Goal: Use online tool/utility: Utilize a website feature to perform a specific function

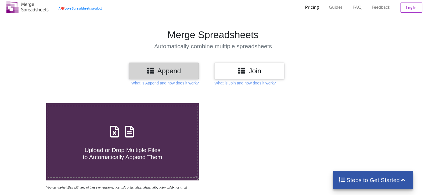
scroll to position [12, 0]
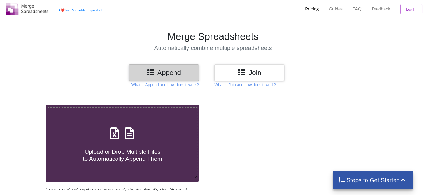
click at [132, 134] on icon at bounding box center [129, 130] width 14 height 12
click at [29, 105] on input "Upload or Drop Multiple Files to Automatically Append Them" at bounding box center [29, 105] width 0 height 0
type input "C:\fakepath\countries of the world.csv"
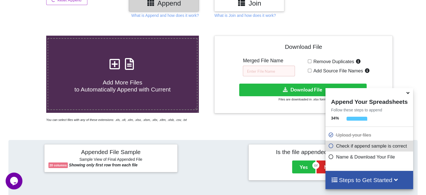
scroll to position [81, 0]
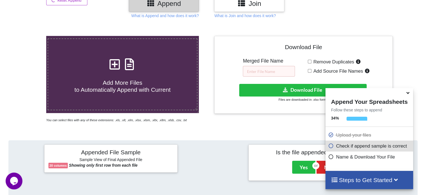
click at [137, 73] on h4 "Add More Files to Automatically Append with Current" at bounding box center [122, 82] width 149 height 21
click at [29, 36] on input "Add More Files to Automatically Append with Current" at bounding box center [29, 36] width 0 height 0
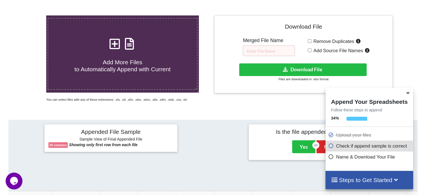
scroll to position [102, 0]
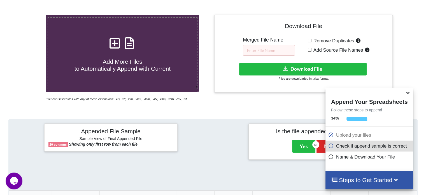
click at [139, 58] on span "Add More Files to Automatically Append with Current" at bounding box center [123, 64] width 96 height 13
click at [29, 15] on input "Add More Files to Automatically Append with Current" at bounding box center [29, 15] width 0 height 0
type input "C:\fakepath\adult.csv"
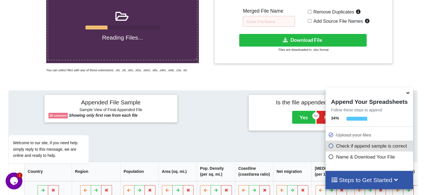
scroll to position [80, 0]
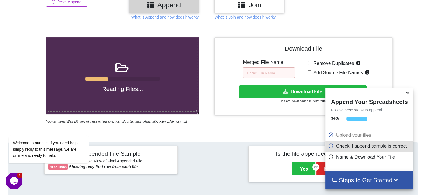
click at [407, 94] on icon at bounding box center [408, 91] width 6 height 5
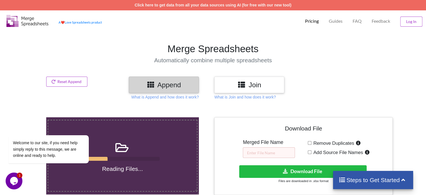
scroll to position [43, 0]
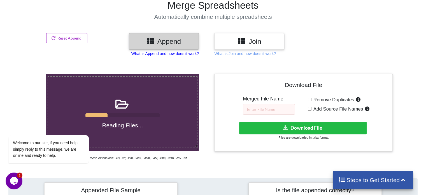
click at [176, 54] on p "What is Append and how does it work?" at bounding box center [165, 54] width 68 height 6
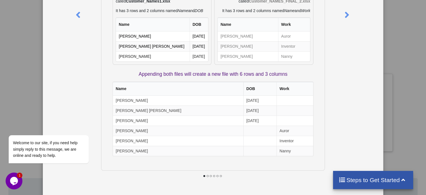
scroll to position [0, 0]
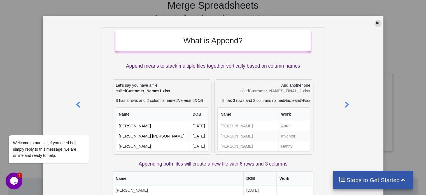
click at [375, 23] on icon at bounding box center [377, 22] width 5 height 4
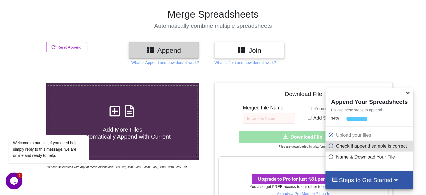
scroll to position [33, 0]
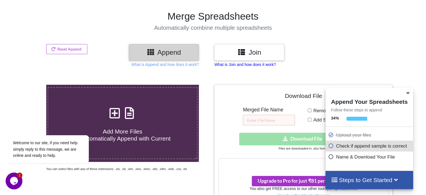
click at [235, 64] on p "What is Join and how does it work?" at bounding box center [244, 65] width 61 height 6
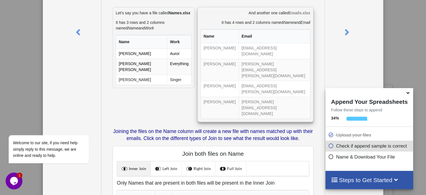
scroll to position [0, 0]
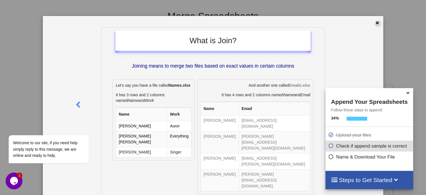
click at [375, 22] on icon at bounding box center [377, 22] width 5 height 4
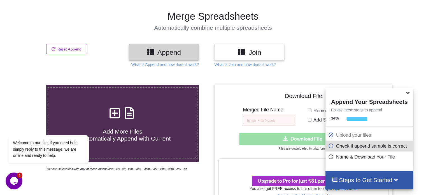
click at [256, 50] on h3 "Join" at bounding box center [250, 52] width 62 height 8
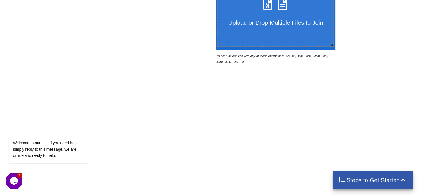
click at [254, 21] on span "Upload or Drop Multiple Files to Join" at bounding box center [275, 22] width 95 height 6
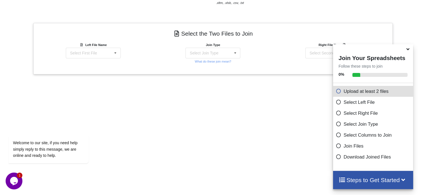
scroll to position [202, 0]
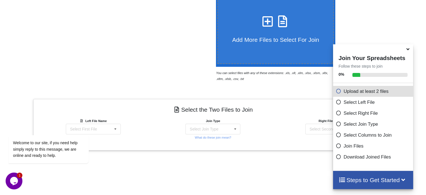
click at [272, 48] on label "Add More Files to Select For Join" at bounding box center [275, 28] width 117 height 72
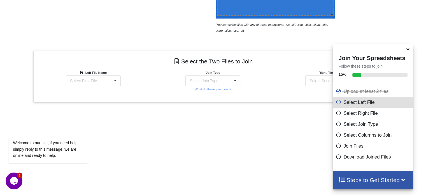
scroll to position [175, 0]
click at [407, 50] on icon at bounding box center [408, 48] width 6 height 5
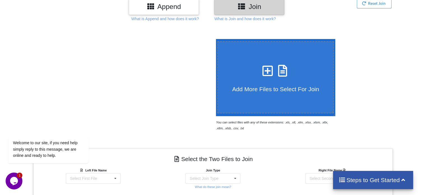
scroll to position [76, 0]
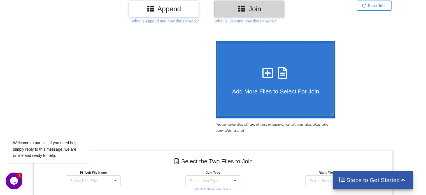
click at [296, 71] on div "Add More Files to Select For Join" at bounding box center [276, 79] width 116 height 31
click at [215, 41] on input "Add More Files to Select For Join" at bounding box center [215, 41] width 0 height 0
type input "C:\fakepath\combined_happiness_2015_2019.csv"
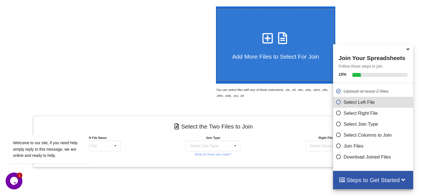
scroll to position [112, 0]
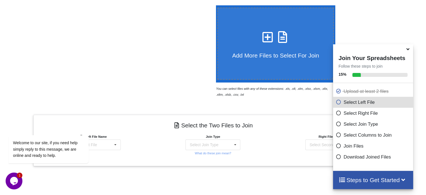
click at [352, 104] on p "Select Left File" at bounding box center [374, 102] width 76 height 7
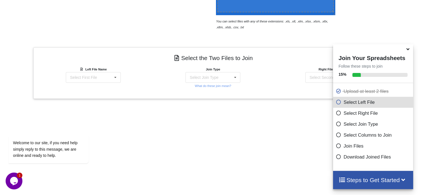
scroll to position [180, 0]
click at [111, 76] on div "Select First File countries of the world.csv adult.csv combined_happiness_2015_…" at bounding box center [93, 76] width 55 height 11
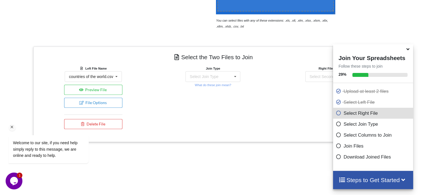
click at [102, 86] on div "Welcome to our site, if you need help simply reply to this message, we are onli…" at bounding box center [56, 125] width 101 height 85
click at [103, 75] on div "countries of the world.csv" at bounding box center [91, 77] width 44 height 4
click at [97, 109] on div "Welcome to our site, if you need help simply reply to this message, we are onli…" at bounding box center [56, 125] width 101 height 85
click at [101, 76] on div "countries of the world.csv" at bounding box center [91, 77] width 44 height 4
click at [96, 110] on div "Welcome to our site, if you need help simply reply to this message, we are onli…" at bounding box center [56, 125] width 101 height 85
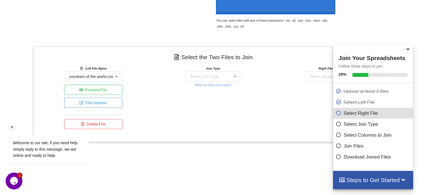
click at [104, 87] on div "Welcome to our site, if you need help simply reply to this message, we are onli…" at bounding box center [56, 125] width 101 height 85
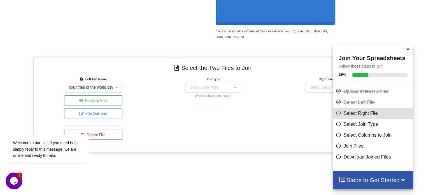
scroll to position [159, 0]
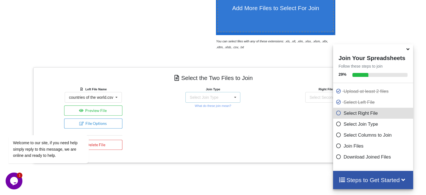
click at [222, 95] on div "Select Join Type INNER JOIN LEFT JOIN RIGHT JOIN FULL JOIN" at bounding box center [212, 97] width 55 height 11
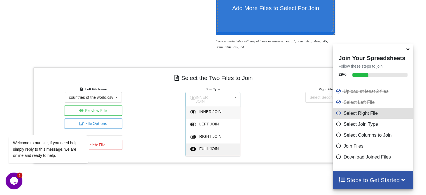
click at [204, 146] on span "FULL JOIN" at bounding box center [209, 148] width 20 height 4
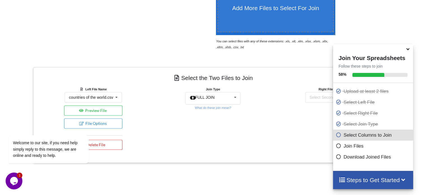
click at [410, 50] on icon at bounding box center [408, 48] width 6 height 5
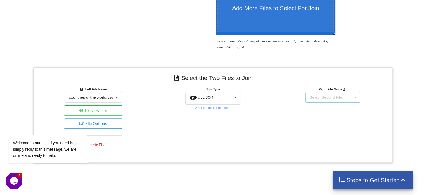
click at [350, 95] on div "Select Second File countries of the world.csv adult.csv combined_happiness_2015…" at bounding box center [332, 97] width 55 height 11
click at [342, 106] on span "countries of the world.csv" at bounding box center [331, 107] width 44 height 4
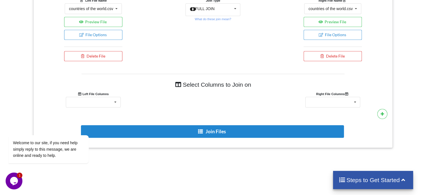
scroll to position [265, 0]
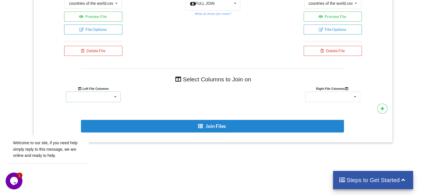
click at [115, 98] on icon at bounding box center [115, 97] width 8 height 10
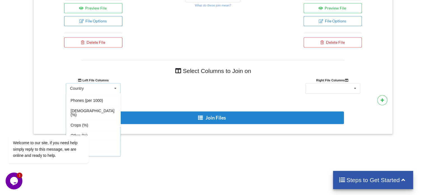
scroll to position [271, 0]
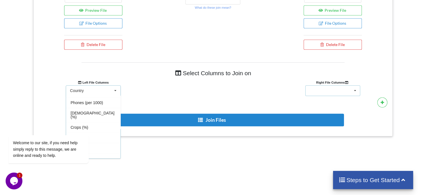
click at [326, 86] on div "Country Region Population Area (sq. mi.) Pop. Density (per sq. mi.) Coastline (…" at bounding box center [332, 90] width 55 height 11
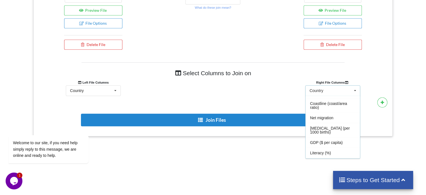
scroll to position [0, 0]
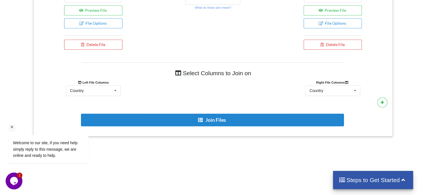
click at [103, 89] on div "Welcome to our site, if you need help simply reply to this message, we are onli…" at bounding box center [56, 125] width 101 height 85
click at [383, 101] on icon at bounding box center [382, 101] width 4 height 3
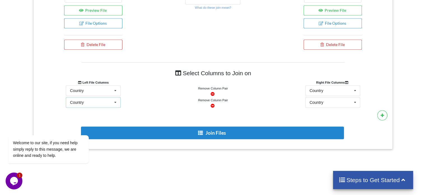
click at [111, 102] on icon at bounding box center [115, 102] width 8 height 10
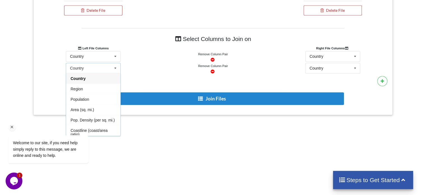
scroll to position [305, 0]
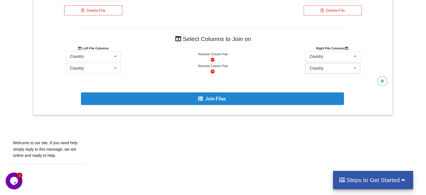
click at [319, 68] on div "Country" at bounding box center [317, 68] width 14 height 4
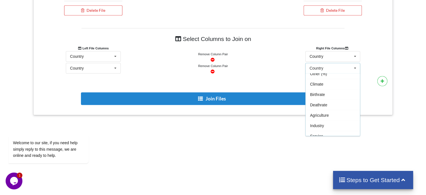
scroll to position [0, 0]
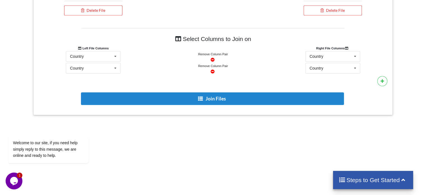
click at [404, 56] on div at bounding box center [412, 24] width 36 height 182
click at [213, 70] on icon at bounding box center [212, 71] width 5 height 4
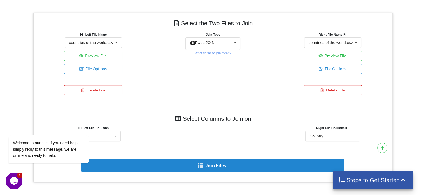
scroll to position [212, 0]
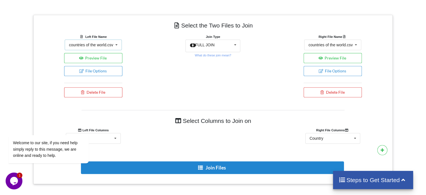
click at [87, 43] on div "countries of the world.csv" at bounding box center [91, 45] width 44 height 4
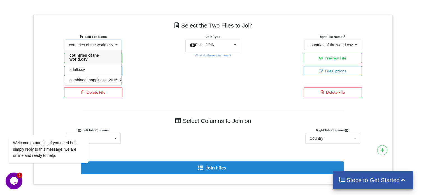
click at [112, 44] on icon at bounding box center [116, 45] width 8 height 10
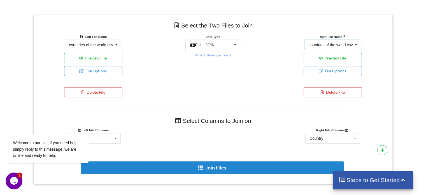
click at [321, 45] on div "countries of the world.csv" at bounding box center [330, 45] width 44 height 4
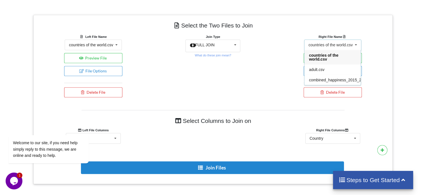
click at [321, 45] on div "countries of the world.csv" at bounding box center [330, 45] width 44 height 4
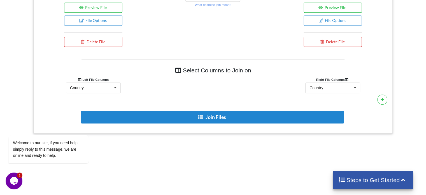
scroll to position [274, 0]
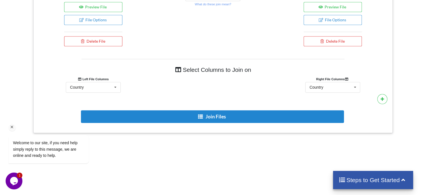
click at [105, 87] on div "Welcome to our site, if you need help simply reply to this message, we are onli…" at bounding box center [56, 125] width 101 height 85
click at [115, 85] on icon at bounding box center [115, 87] width 8 height 10
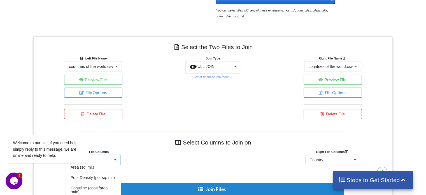
scroll to position [189, 0]
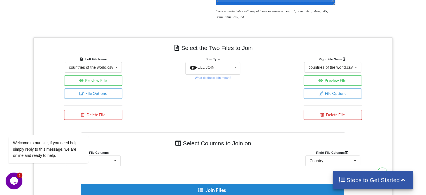
click at [331, 117] on button "Delete File" at bounding box center [333, 115] width 59 height 10
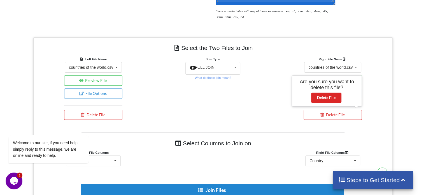
click at [369, 90] on div "Right File Name countries of the world.csv countries of the world.csv adult.csv…" at bounding box center [333, 89] width 120 height 66
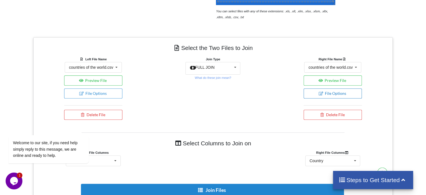
click at [341, 90] on button "File Options" at bounding box center [333, 93] width 59 height 10
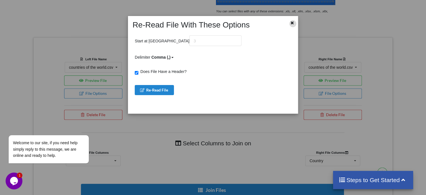
click at [291, 22] on icon at bounding box center [292, 22] width 5 height 4
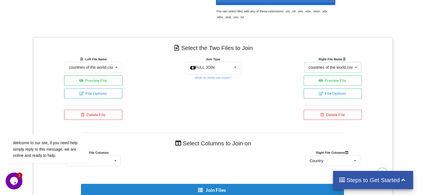
click at [321, 70] on div "countries of the world.csv countries of the world.csv adult.csv combined_happin…" at bounding box center [332, 67] width 57 height 11
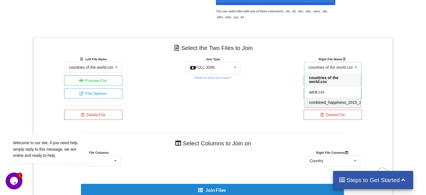
click at [320, 100] on span "combined_happiness_2015_2019.csv" at bounding box center [342, 102] width 66 height 4
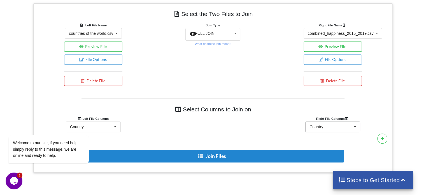
scroll to position [225, 0]
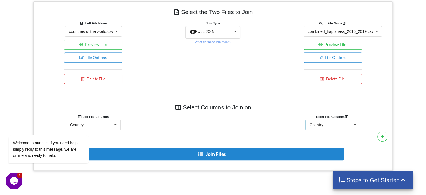
click at [322, 127] on div "Country Country Region Happiness Rank Score Economy (GDP per Capita) Family Hea…" at bounding box center [332, 124] width 55 height 11
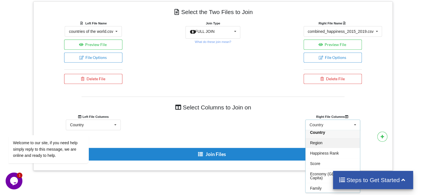
scroll to position [2, 0]
click at [325, 134] on div "Country" at bounding box center [333, 132] width 54 height 10
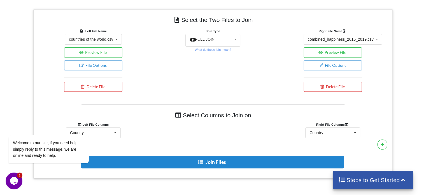
scroll to position [216, 0]
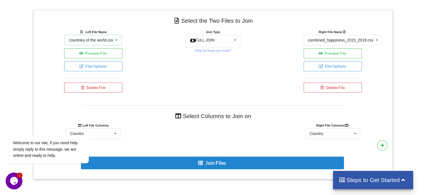
click at [85, 39] on div "countries of the world.csv" at bounding box center [91, 40] width 44 height 4
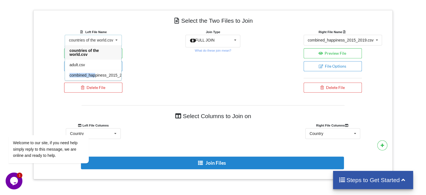
drag, startPoint x: 96, startPoint y: 69, endPoint x: 95, endPoint y: 75, distance: 6.2
click at [95, 75] on div "countries of the world.csv adult.csv combined_happiness_2015_2019.csv" at bounding box center [93, 62] width 57 height 35
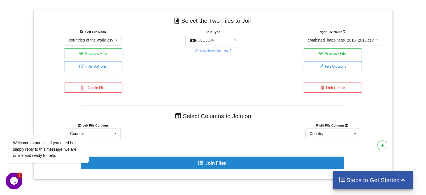
click at [106, 43] on div "countries of the world.csv countries of the world.csv adult.csv combined_happin…" at bounding box center [93, 40] width 57 height 11
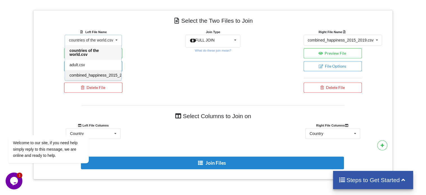
click at [103, 75] on span "combined_happiness_2015_2019.csv" at bounding box center [102, 75] width 66 height 4
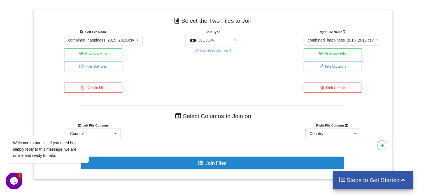
click at [325, 38] on div "combined_happiness_2015_2019.csv" at bounding box center [341, 40] width 66 height 4
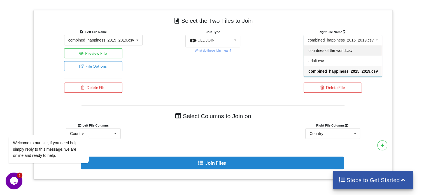
click at [324, 50] on span "countries of the world.csv" at bounding box center [330, 50] width 44 height 4
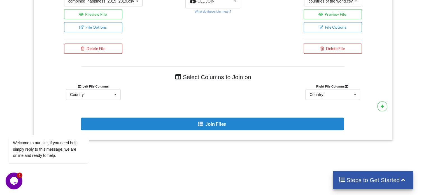
scroll to position [267, 0]
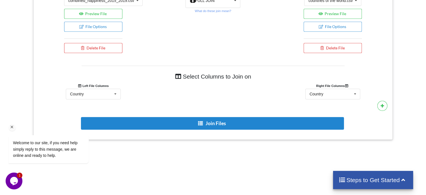
click at [79, 94] on div "Welcome to our site, if you need help simply reply to this message, we are onli…" at bounding box center [56, 125] width 101 height 85
click at [115, 92] on icon at bounding box center [115, 94] width 8 height 10
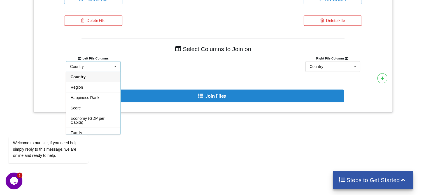
scroll to position [295, 0]
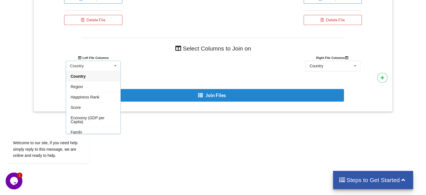
click at [97, 75] on div "Country" at bounding box center [93, 76] width 54 height 10
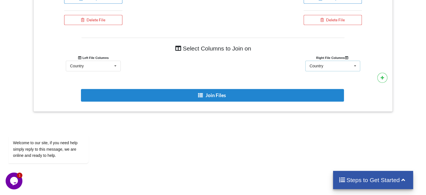
click at [336, 62] on div "Country Country Region Population Area (sq. mi.) Pop. Density (per sq. mi.) Coa…" at bounding box center [332, 66] width 55 height 11
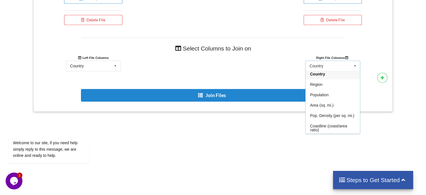
scroll to position [0, 0]
click at [327, 75] on div "Country" at bounding box center [333, 76] width 54 height 10
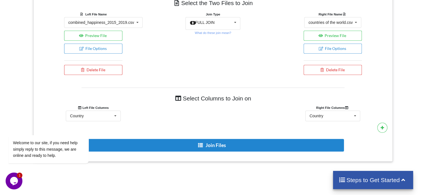
scroll to position [245, 0]
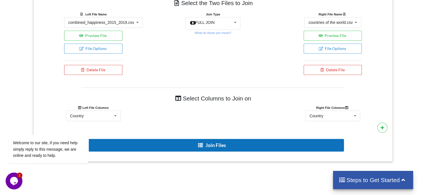
click at [217, 143] on button "Join Files" at bounding box center [212, 145] width 263 height 13
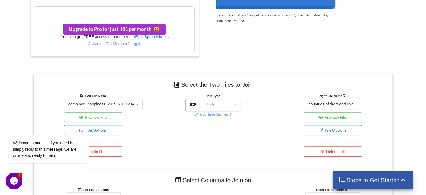
scroll to position [185, 0]
click at [208, 103] on span "FULL JOIN" at bounding box center [205, 104] width 20 height 4
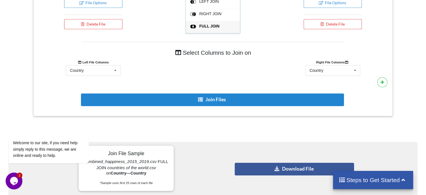
scroll to position [324, 0]
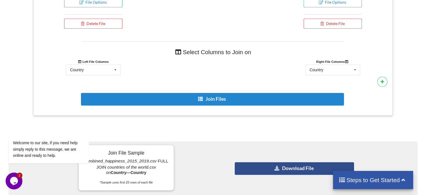
click at [274, 162] on button "Download File" at bounding box center [294, 168] width 119 height 13
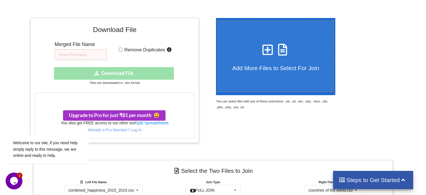
scroll to position [99, 0]
click at [110, 97] on h3 "Your files are more than 1 MB" at bounding box center [114, 98] width 159 height 6
click at [93, 50] on input "text" at bounding box center [81, 54] width 52 height 11
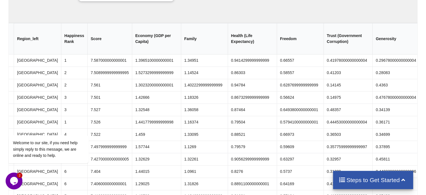
scroll to position [0, 0]
